Goal: Task Accomplishment & Management: Manage account settings

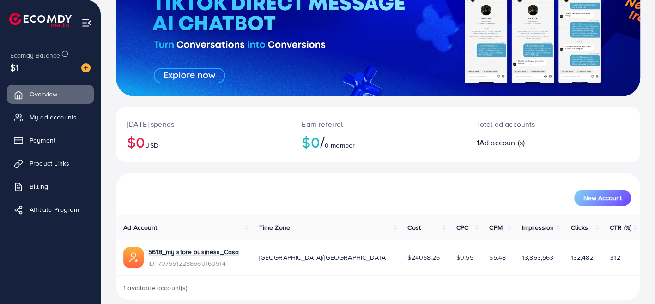
scroll to position [96, 0]
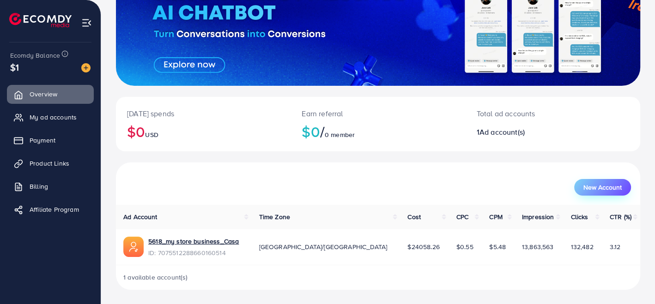
click at [598, 193] on button "New Account" at bounding box center [602, 187] width 57 height 17
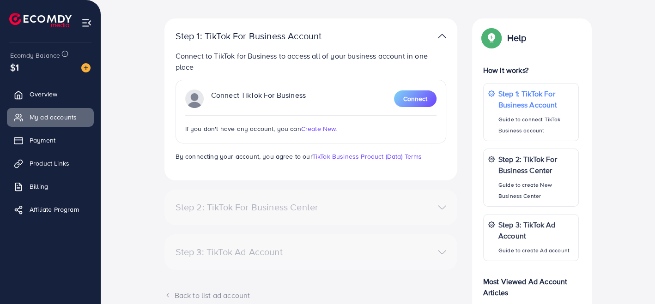
scroll to position [88, 0]
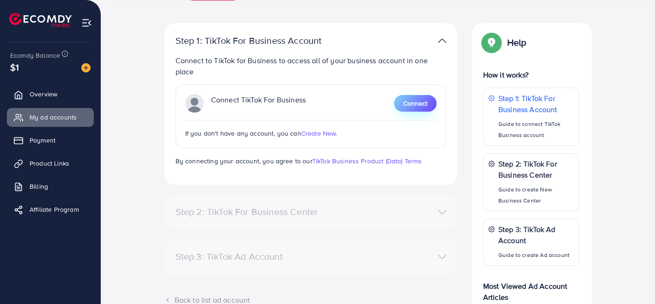
click at [406, 103] on span "Connect" at bounding box center [415, 103] width 24 height 9
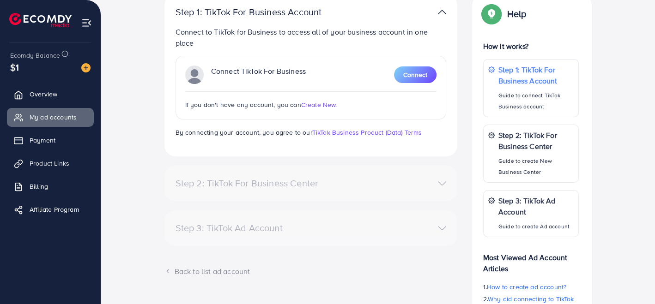
scroll to position [117, 0]
click at [313, 103] on span "Create New." at bounding box center [319, 104] width 36 height 9
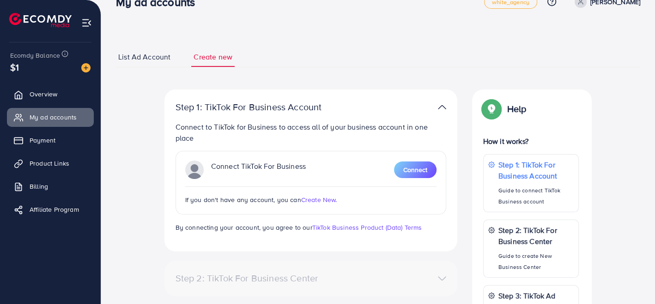
scroll to position [0, 0]
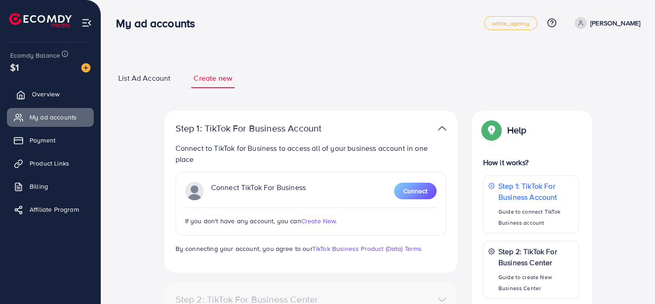
click at [61, 95] on link "Overview" at bounding box center [50, 94] width 87 height 18
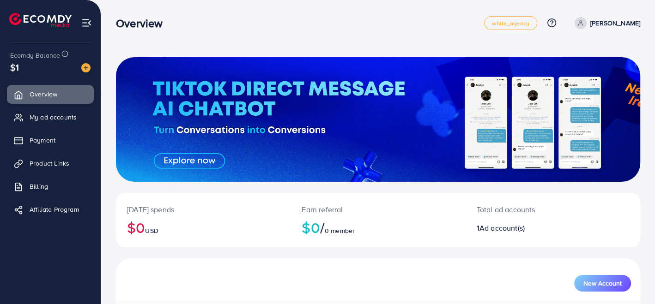
click at [592, 28] on p "[PERSON_NAME]" at bounding box center [615, 23] width 50 height 11
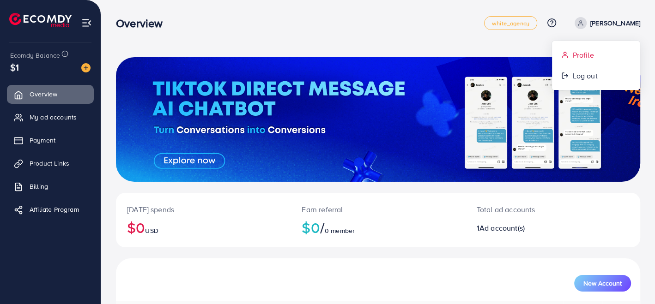
click at [588, 50] on span "Profile" at bounding box center [582, 54] width 21 height 11
select select "*******"
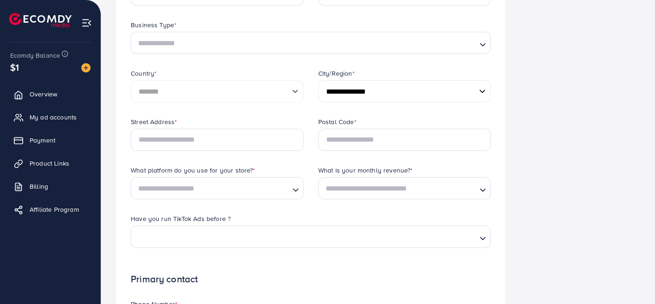
scroll to position [424, 0]
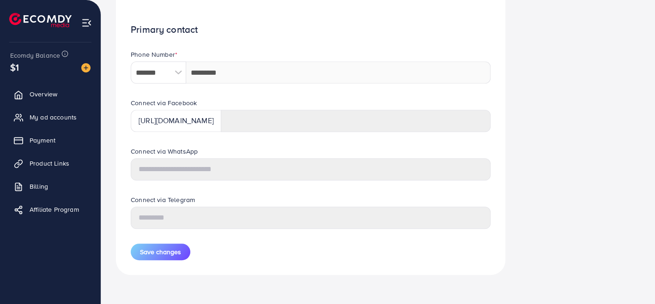
click at [324, 30] on h1 "Primary contact" at bounding box center [311, 30] width 360 height 12
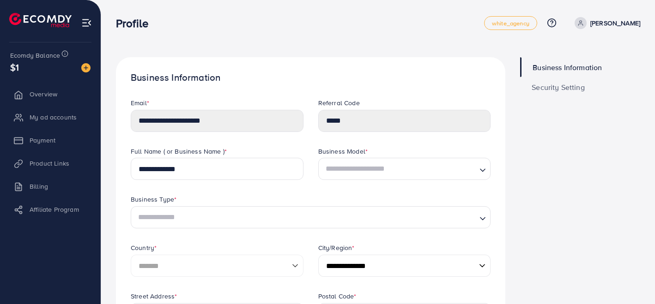
select select "*******"
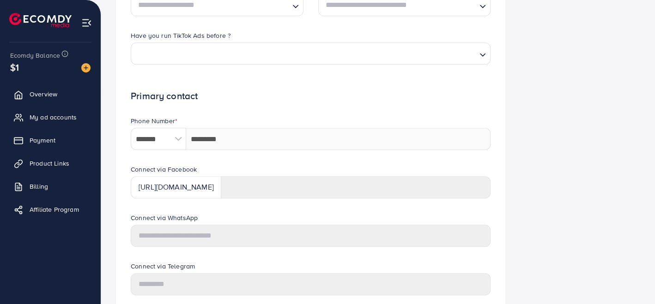
scroll to position [424, 0]
